Goal: Find contact information: Find contact information

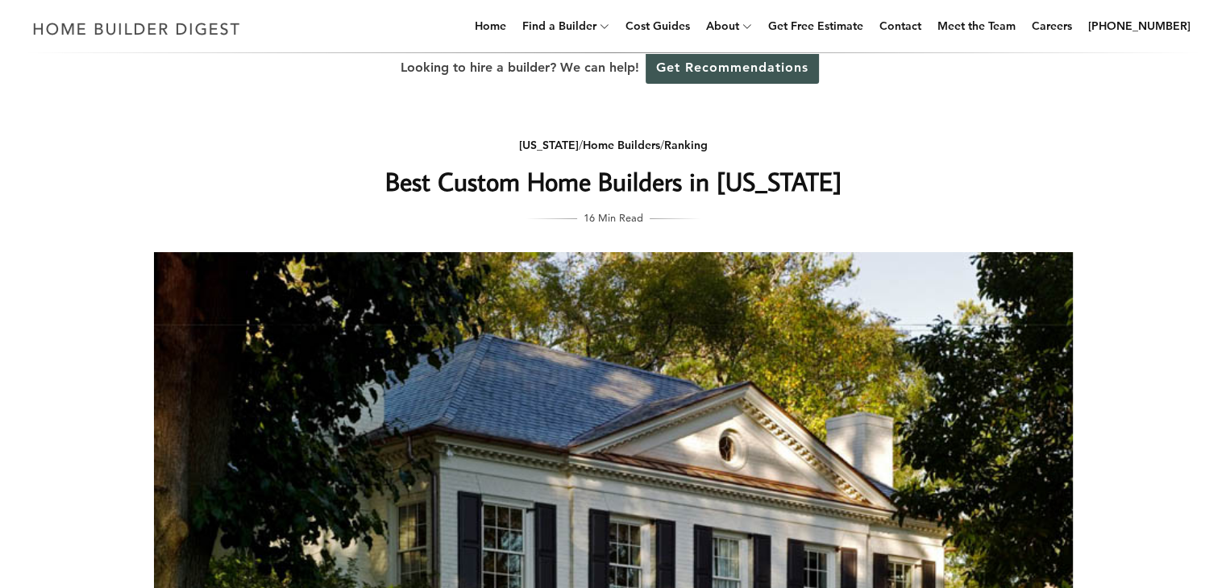
scroll to position [22, 0]
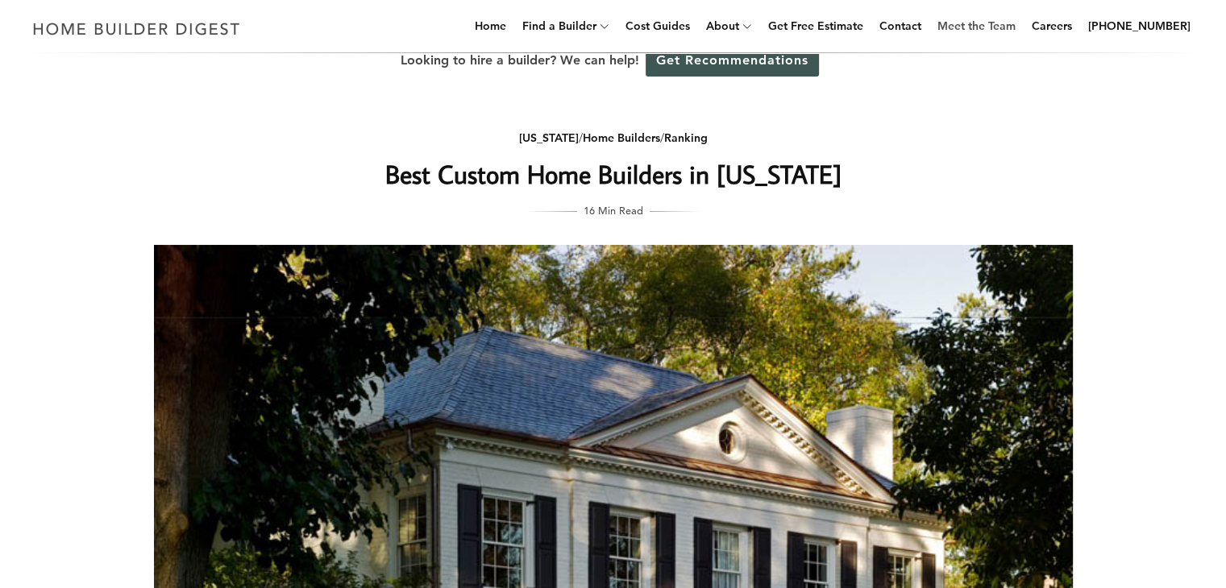
click at [1006, 25] on link "Meet the Team" at bounding box center [976, 26] width 91 height 52
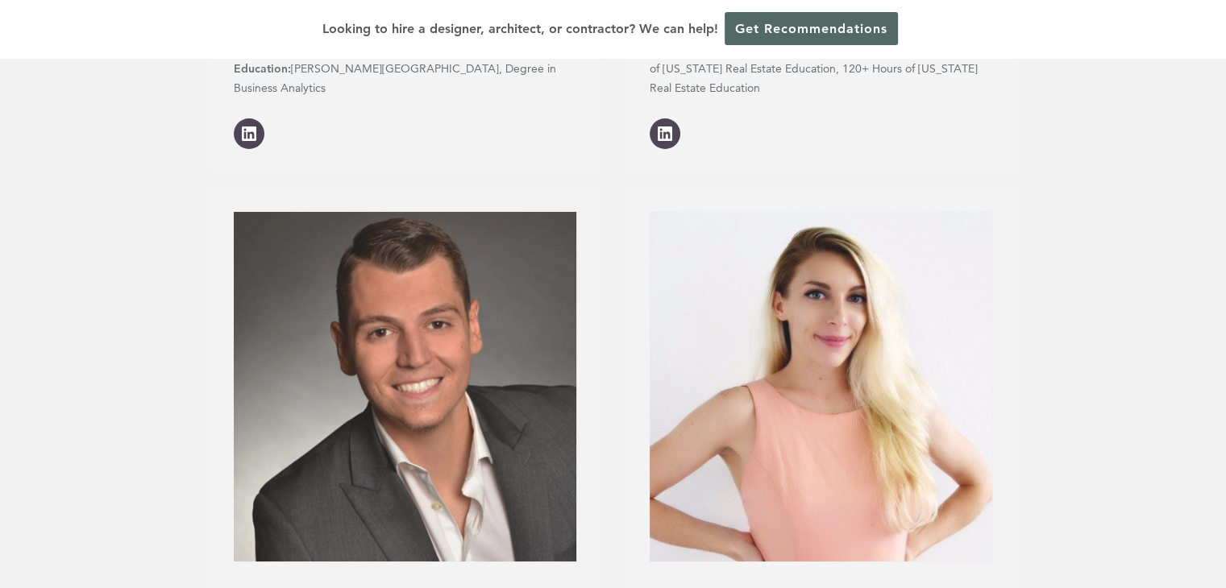
scroll to position [1354, 0]
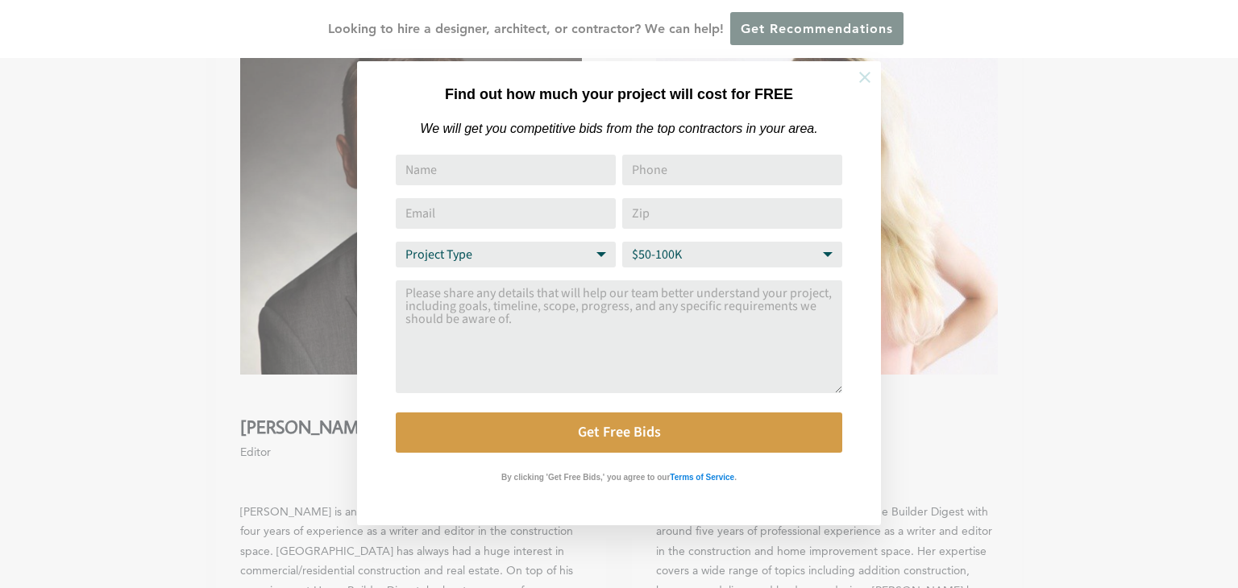
click at [861, 72] on icon at bounding box center [865, 78] width 18 height 18
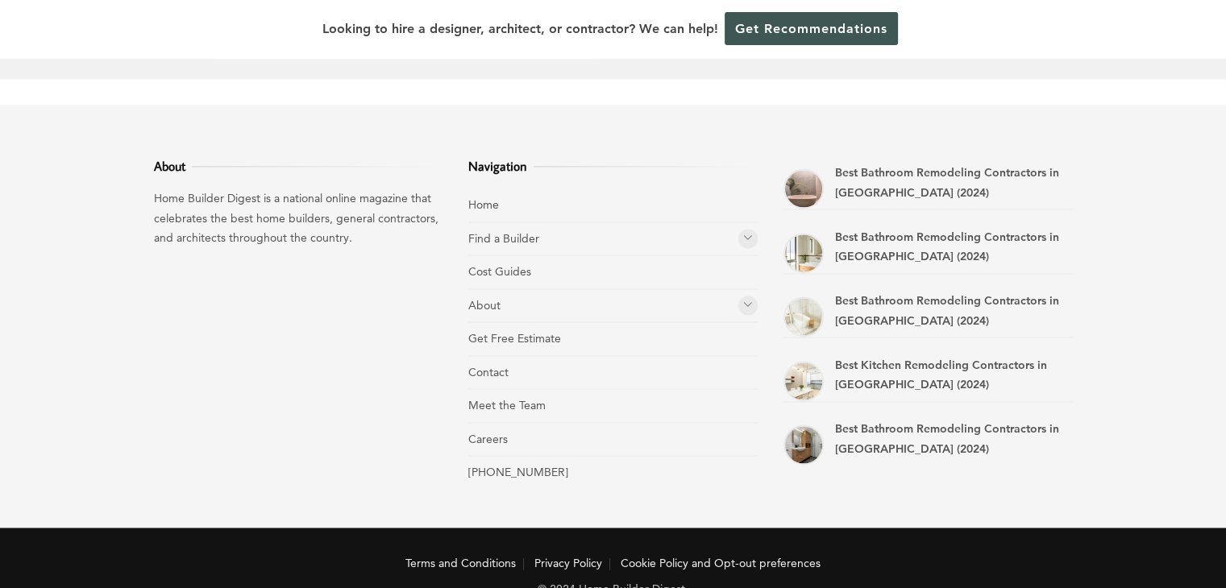
scroll to position [2261, 0]
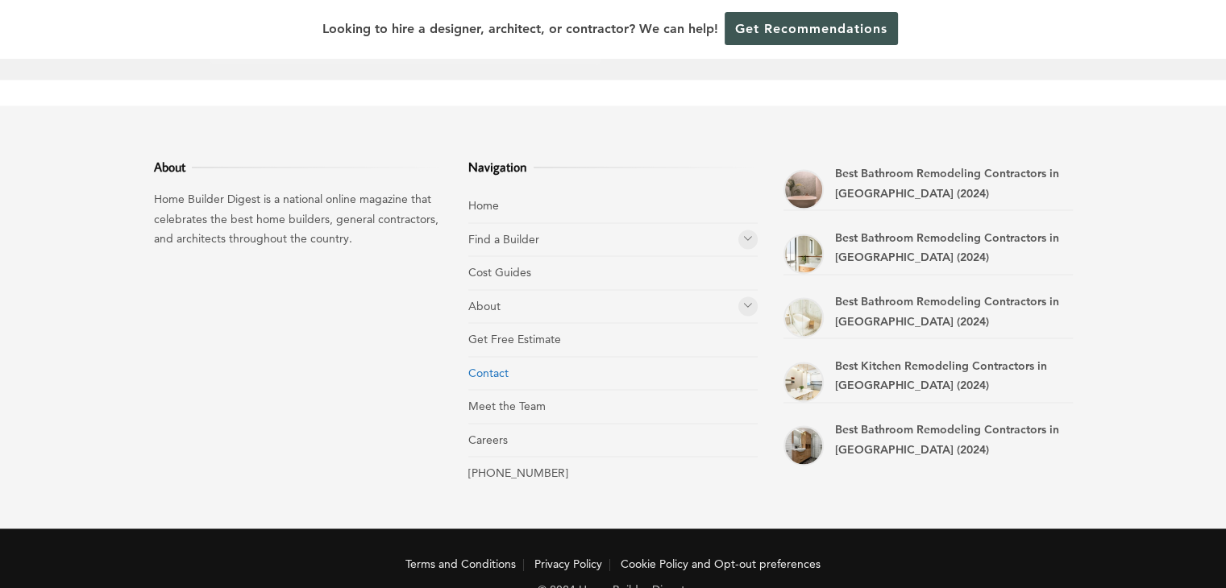
click at [498, 366] on link "Contact" at bounding box center [488, 373] width 40 height 15
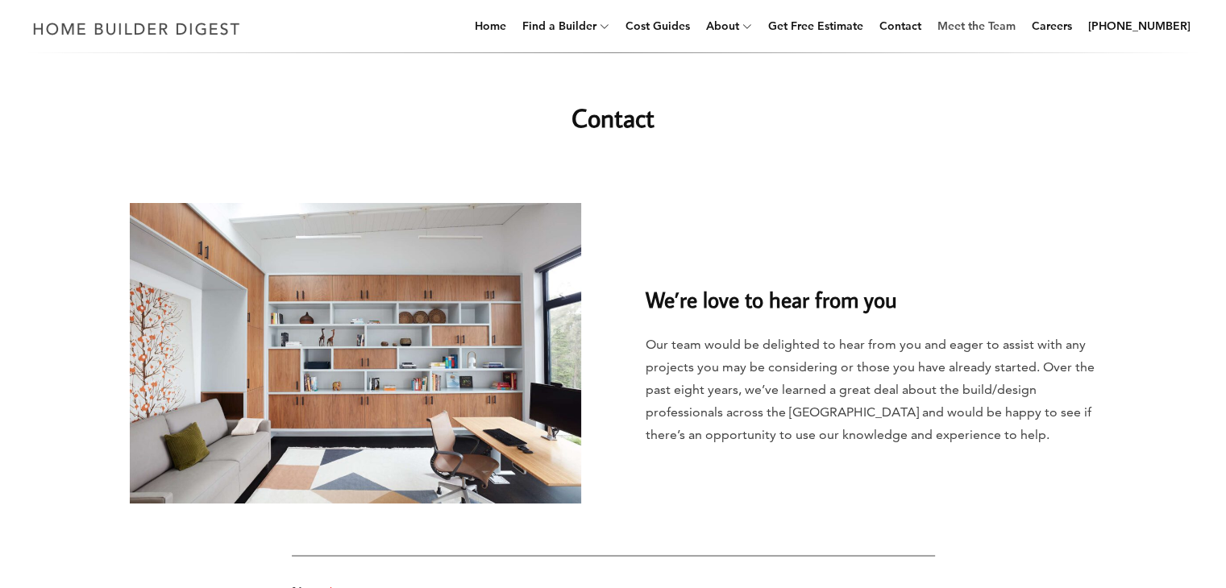
click at [1010, 34] on link "Meet the Team" at bounding box center [976, 26] width 91 height 52
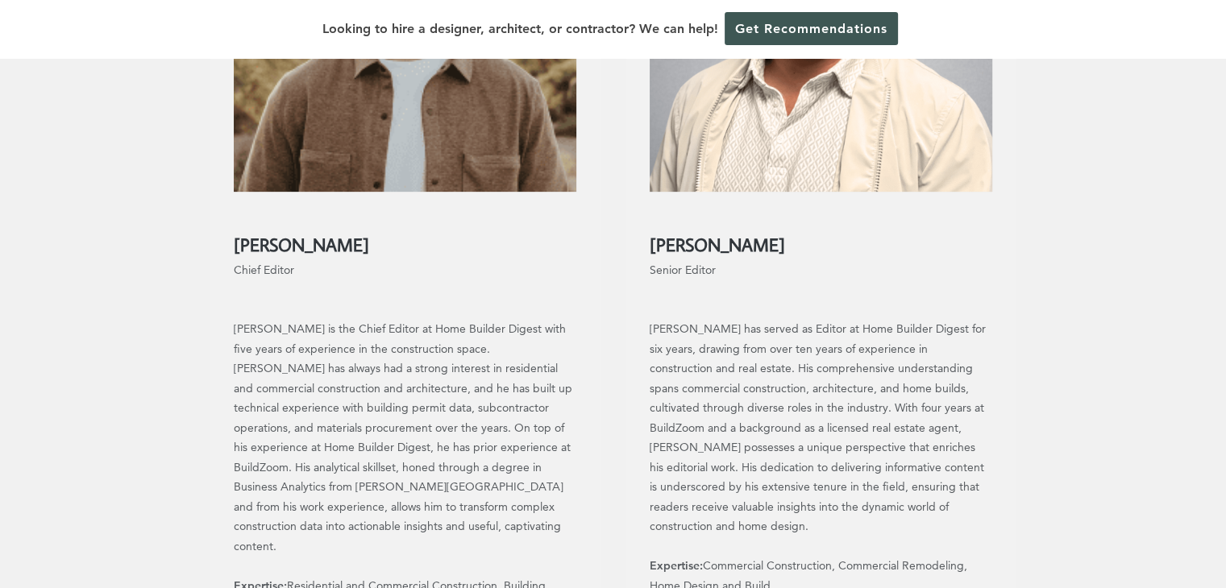
scroll to position [484, 0]
